Goal: Information Seeking & Learning: Compare options

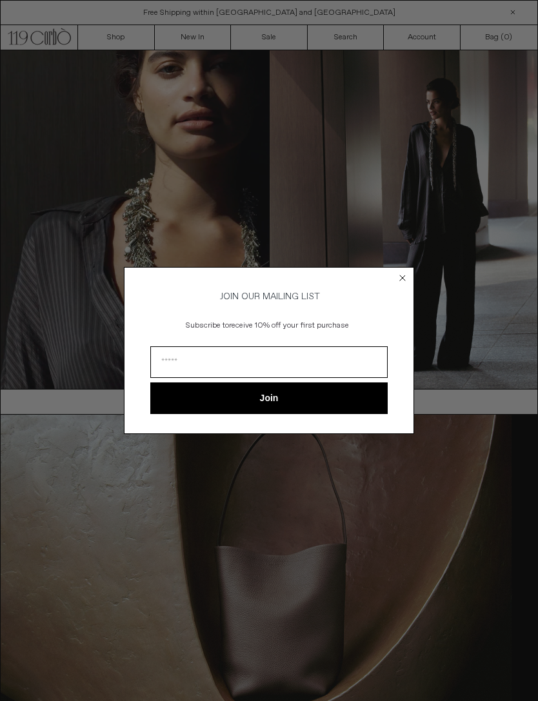
click at [400, 278] on icon "Close dialog" at bounding box center [402, 278] width 5 height 5
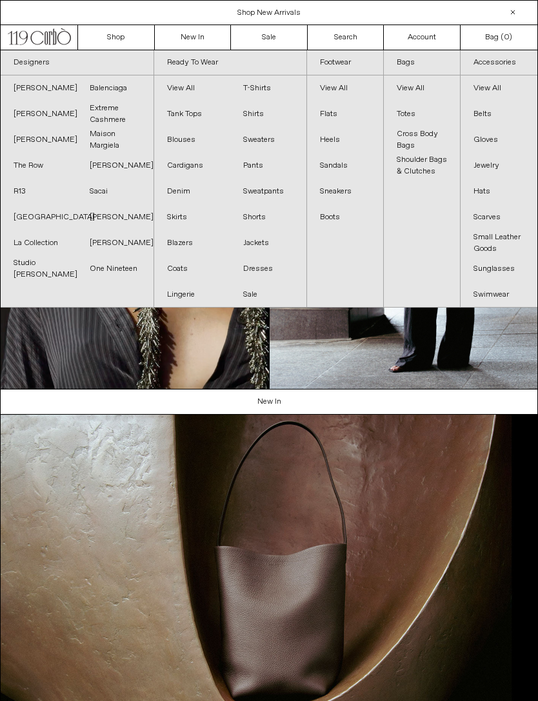
click at [123, 88] on link "Balenciaga" at bounding box center [115, 88] width 76 height 26
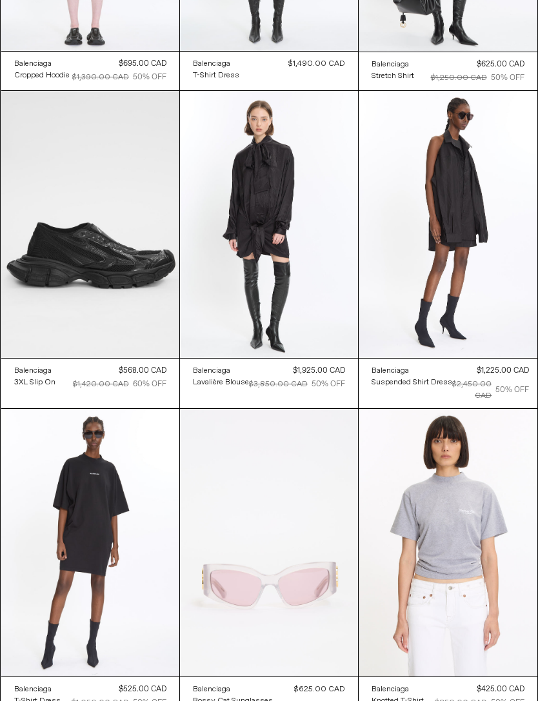
scroll to position [2175, 0]
click at [83, 206] on at bounding box center [90, 224] width 178 height 267
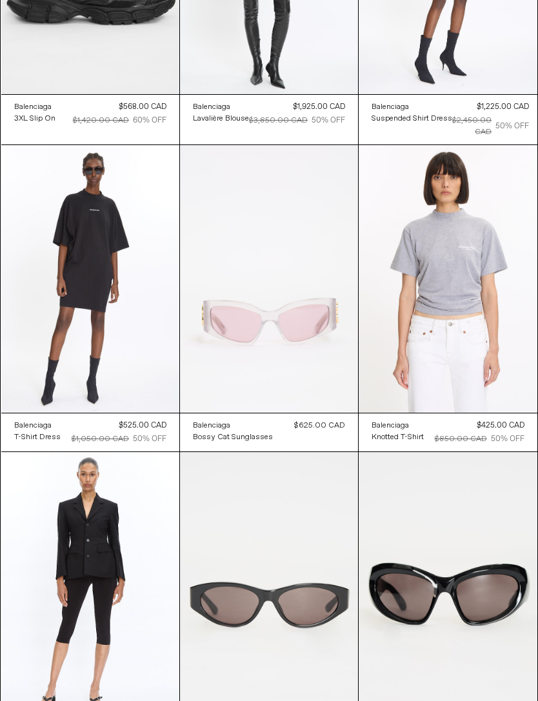
scroll to position [2439, 0]
click at [472, 276] on at bounding box center [448, 279] width 178 height 268
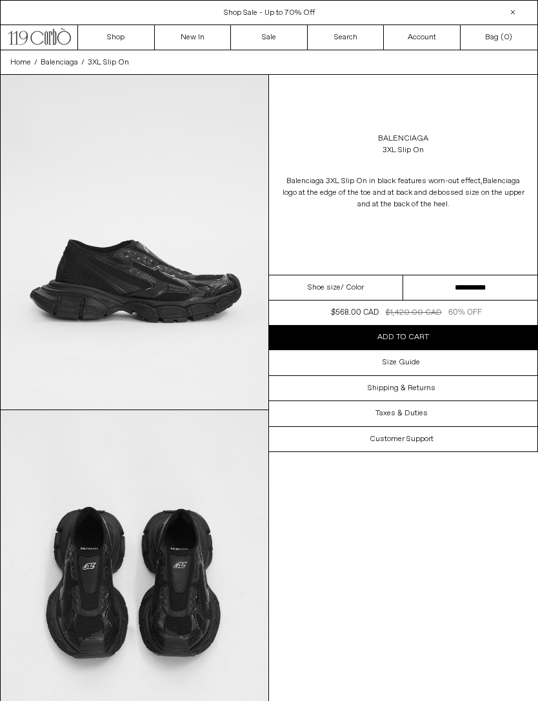
click at [479, 291] on select "**********" at bounding box center [470, 288] width 134 height 25
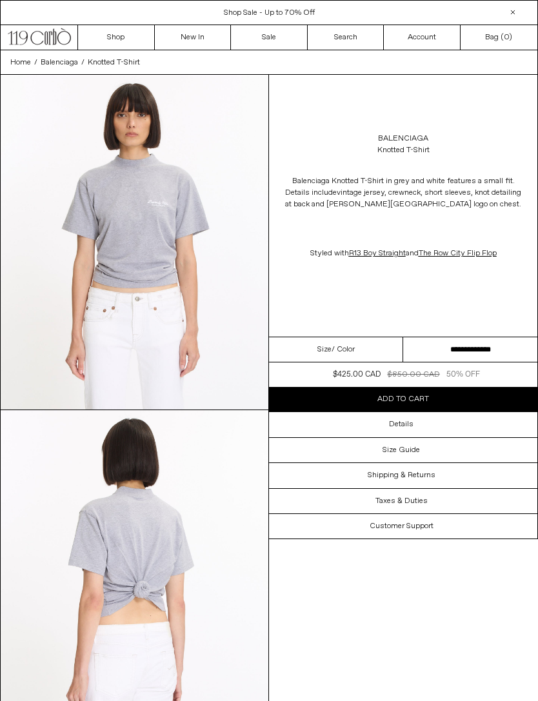
click at [456, 352] on select "**********" at bounding box center [470, 349] width 134 height 25
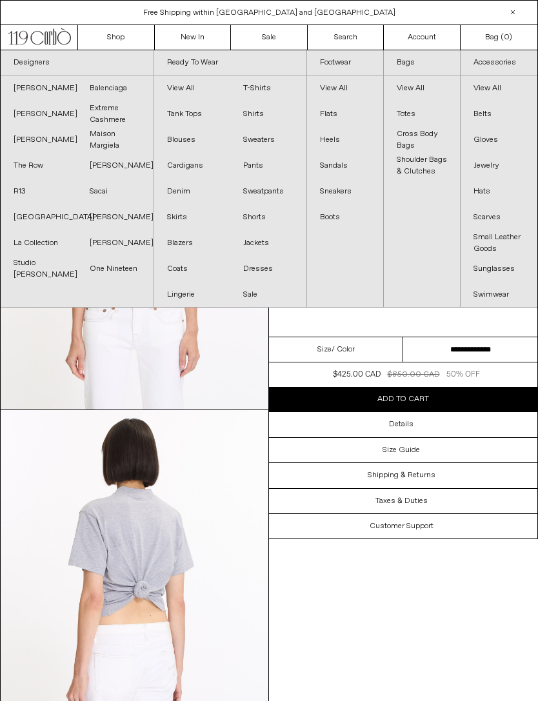
click at [108, 247] on link "[PERSON_NAME]" at bounding box center [115, 243] width 76 height 26
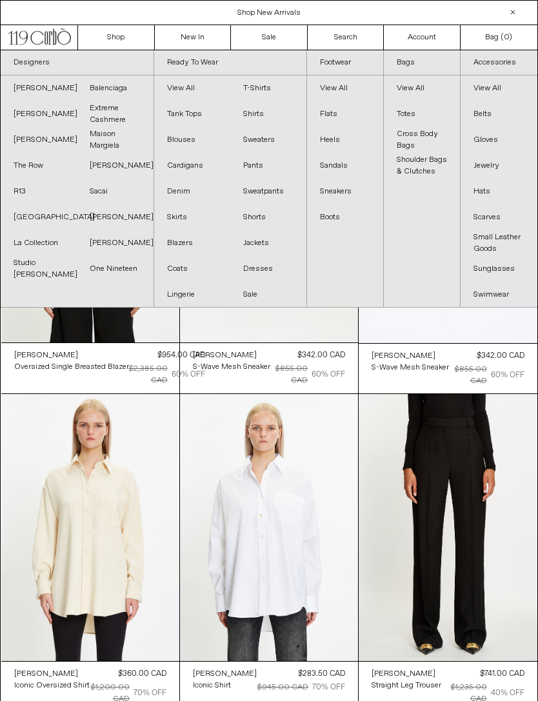
click at [100, 190] on link "Sacai" at bounding box center [115, 192] width 76 height 26
click at [34, 168] on link "The Row" at bounding box center [39, 166] width 76 height 26
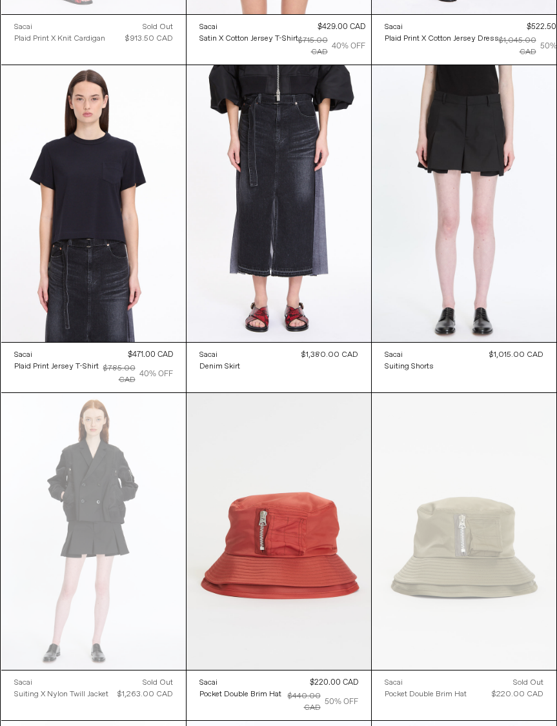
scroll to position [317, 0]
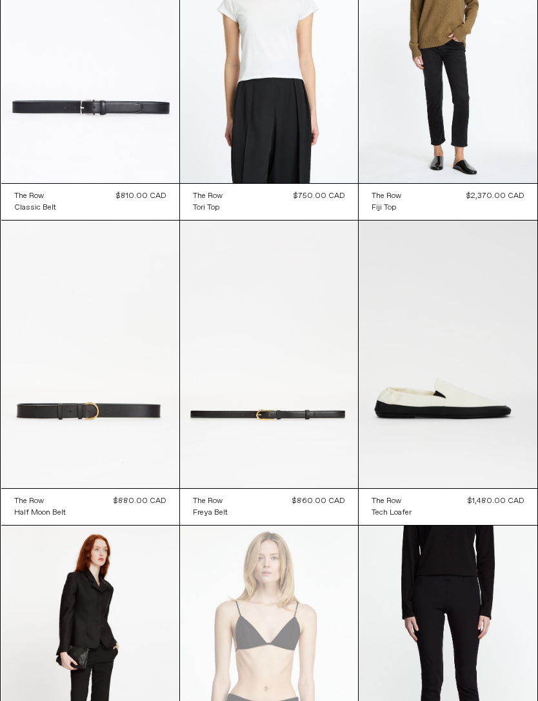
scroll to position [9048, 0]
